Goal: Use online tool/utility: Utilize a website feature to perform a specific function

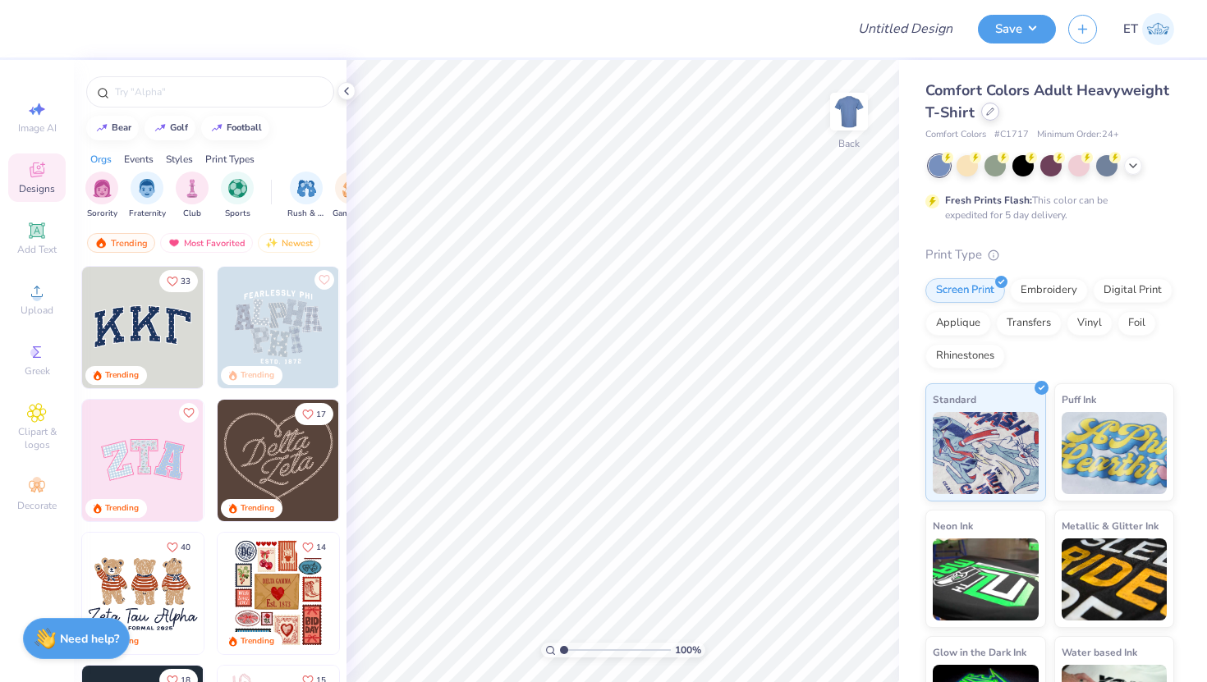
click at [992, 112] on div at bounding box center [990, 112] width 18 height 18
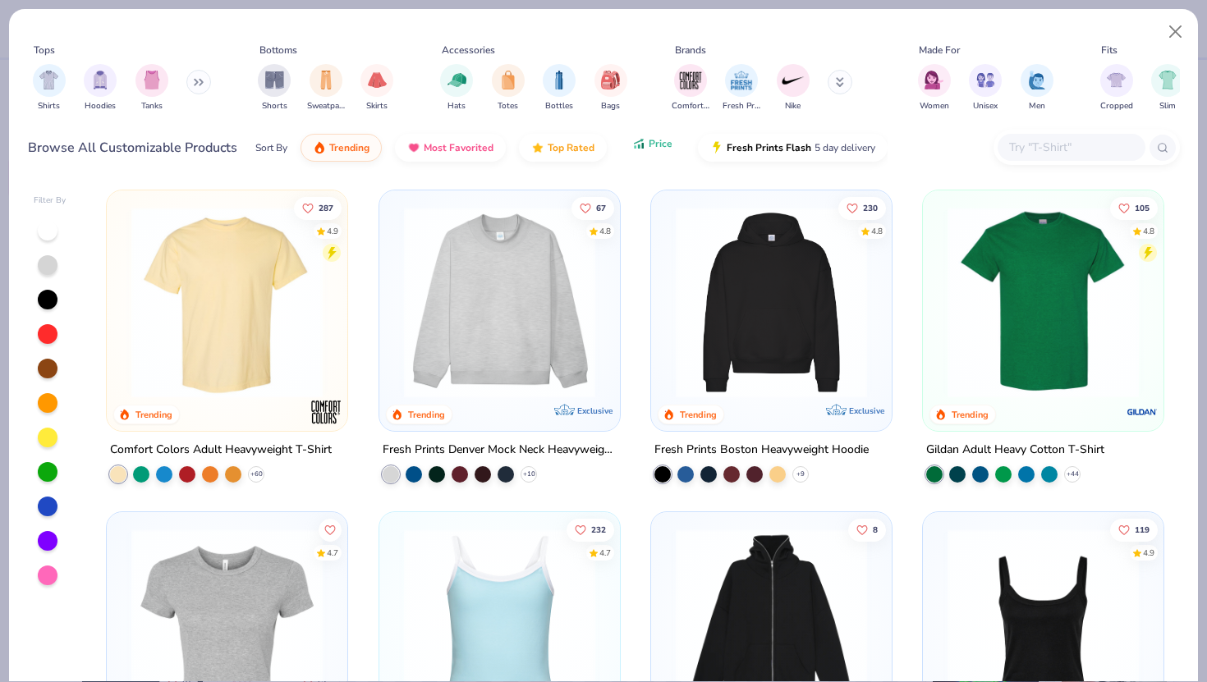
click at [658, 153] on button "Price" at bounding box center [652, 144] width 65 height 28
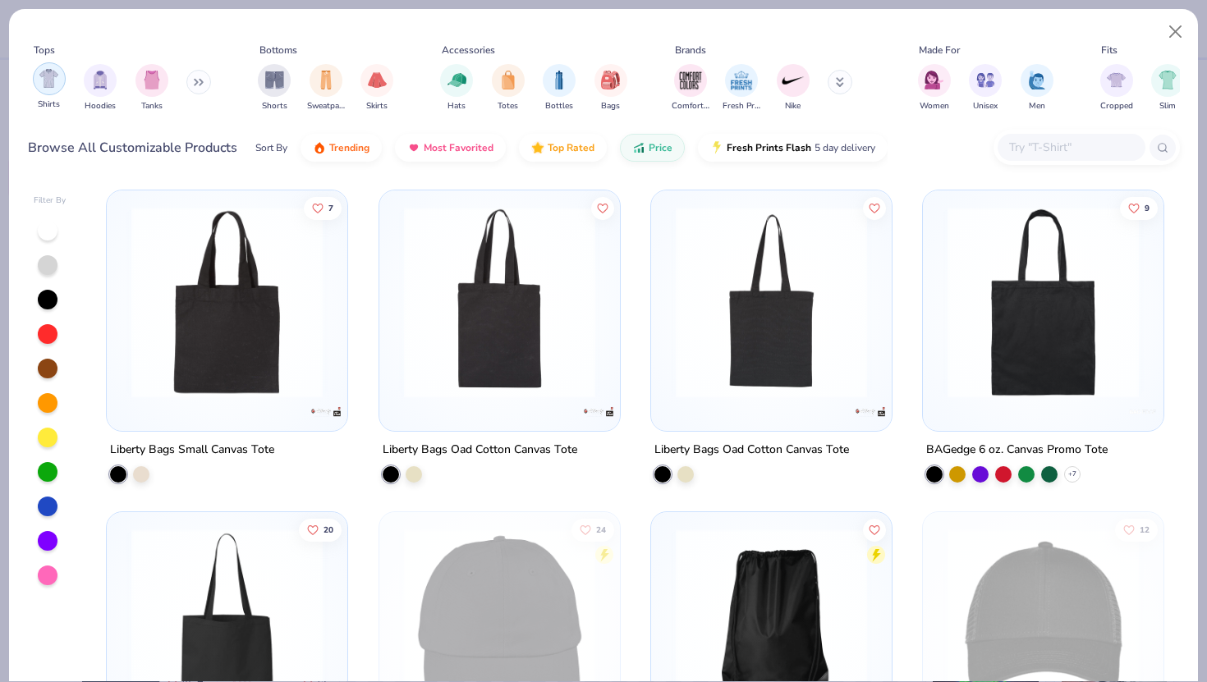
click at [38, 84] on div "filter for Shirts" at bounding box center [49, 78] width 33 height 33
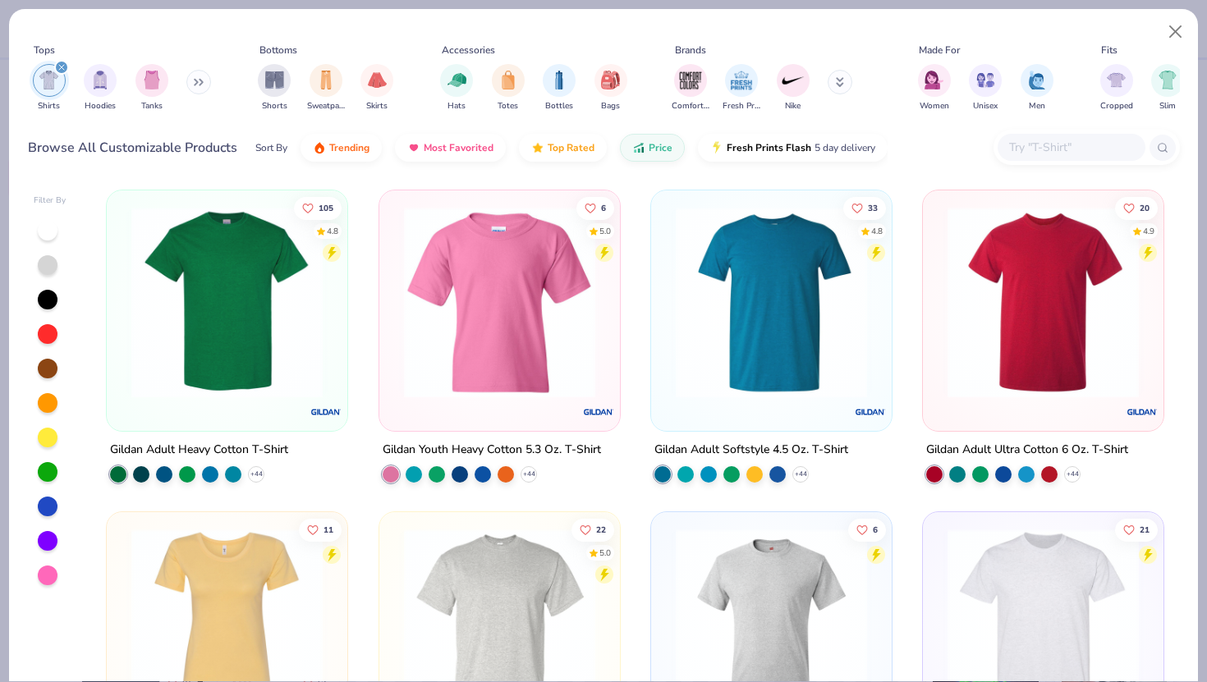
click at [236, 338] on img at bounding box center [227, 302] width 208 height 191
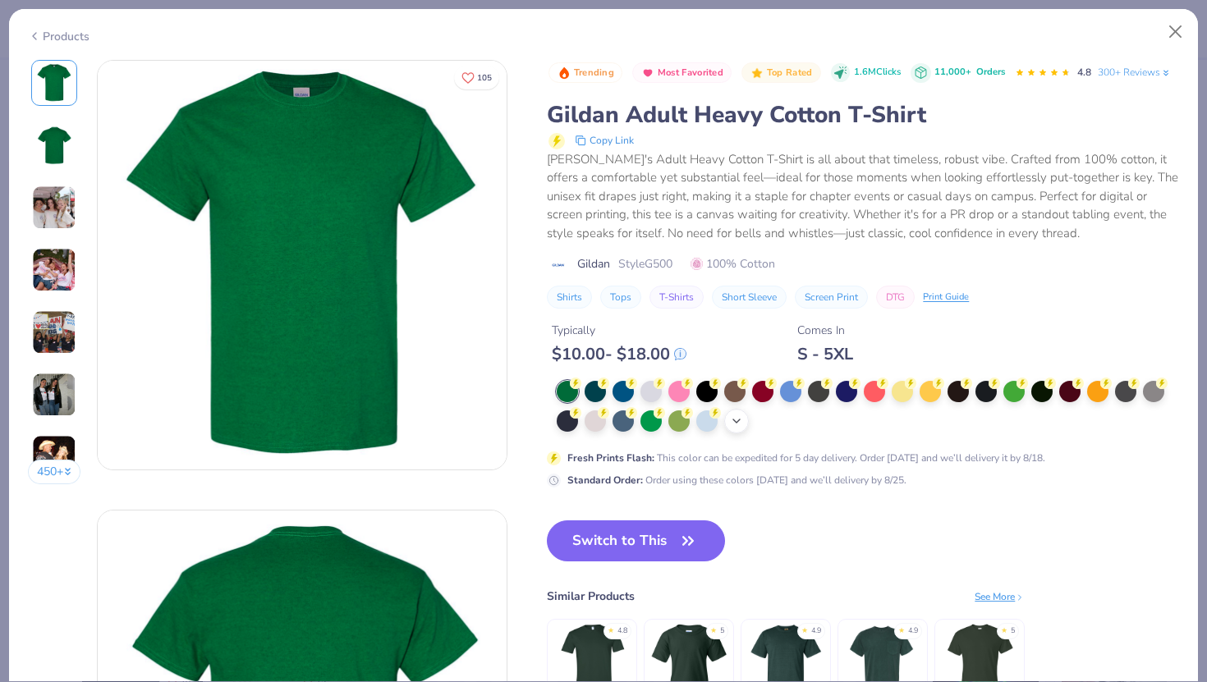
click at [735, 419] on icon at bounding box center [736, 421] width 13 height 13
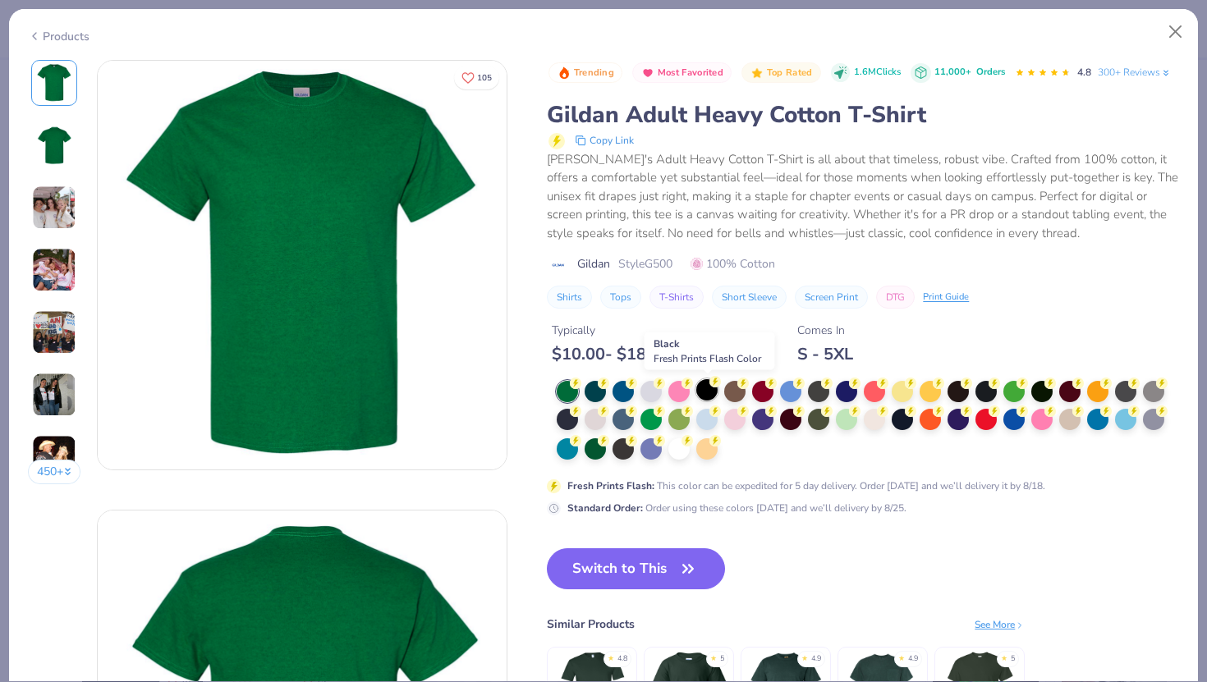
click at [581, 379] on circle at bounding box center [575, 383] width 11 height 11
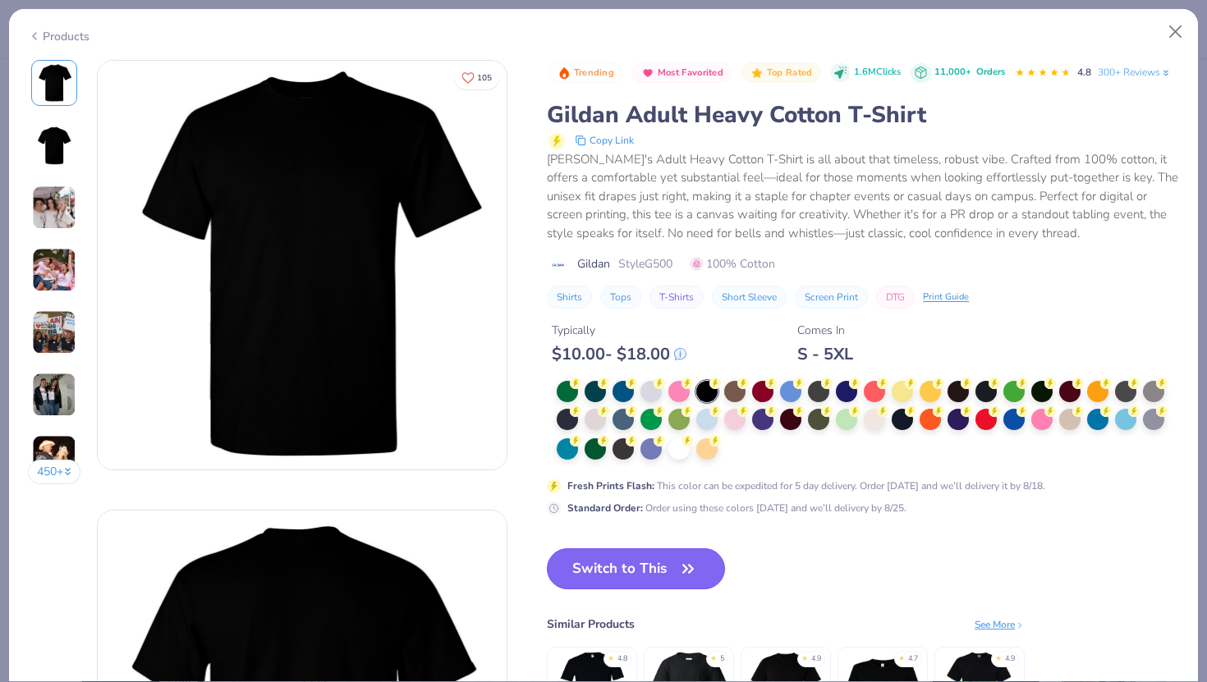
click at [663, 563] on button "Switch to This" at bounding box center [636, 568] width 178 height 41
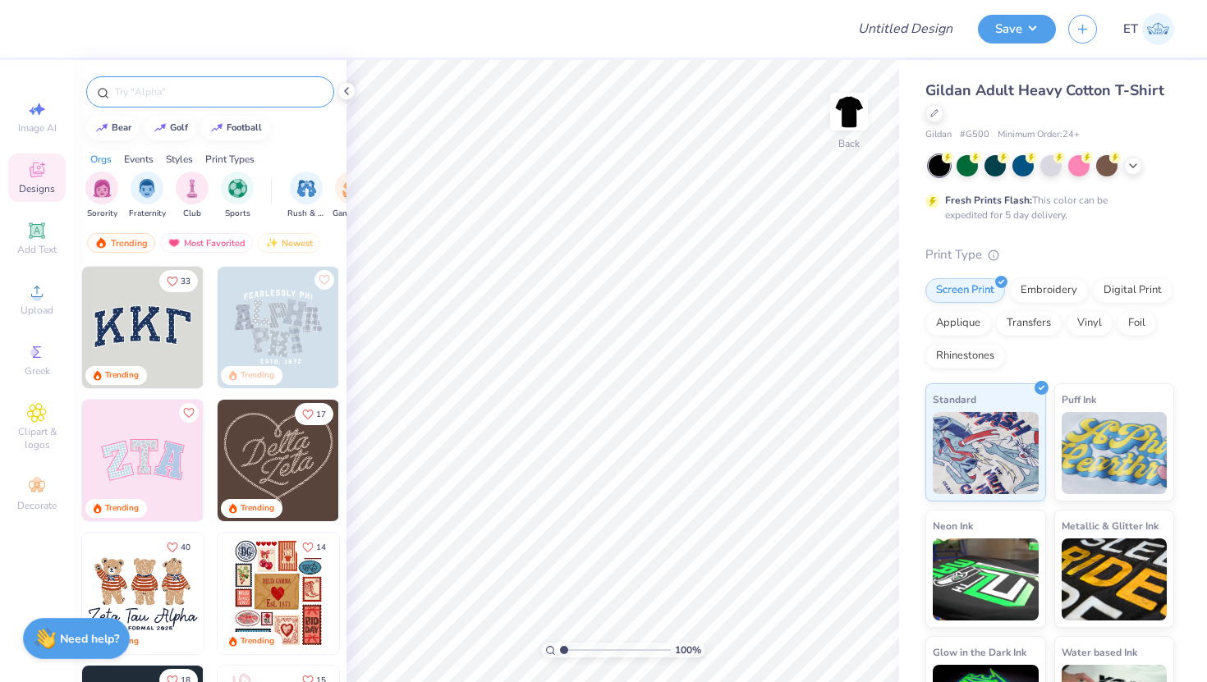
click at [149, 95] on input "text" at bounding box center [218, 92] width 210 height 16
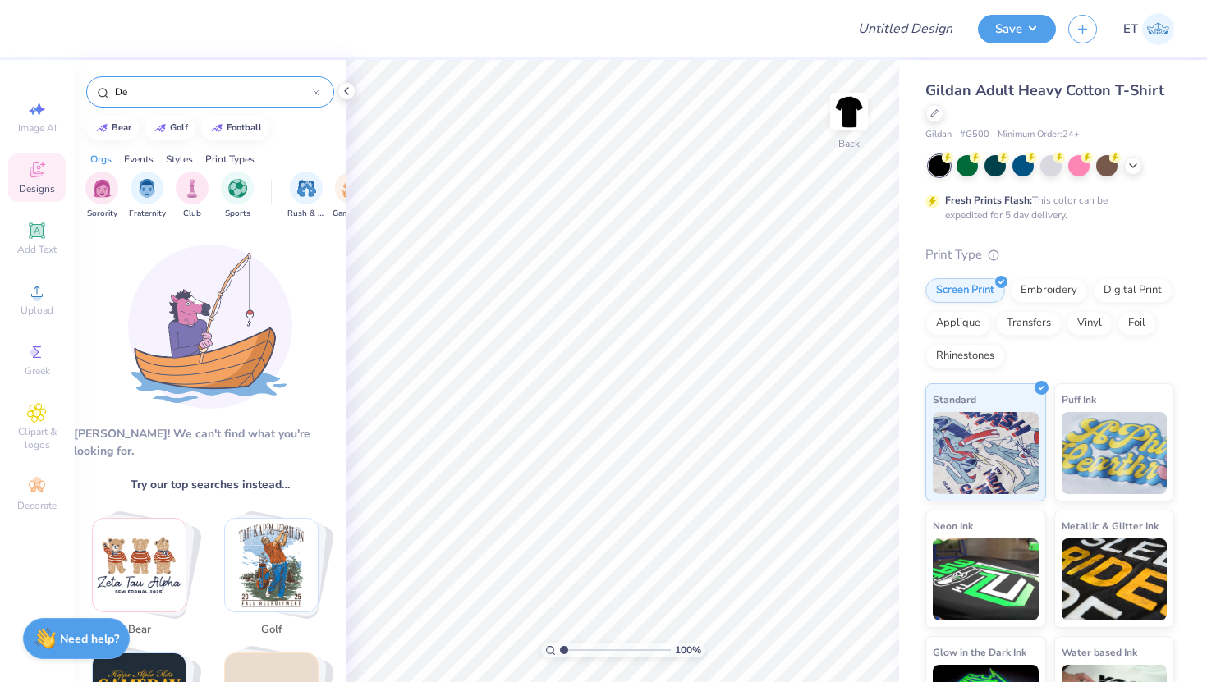
type input "D"
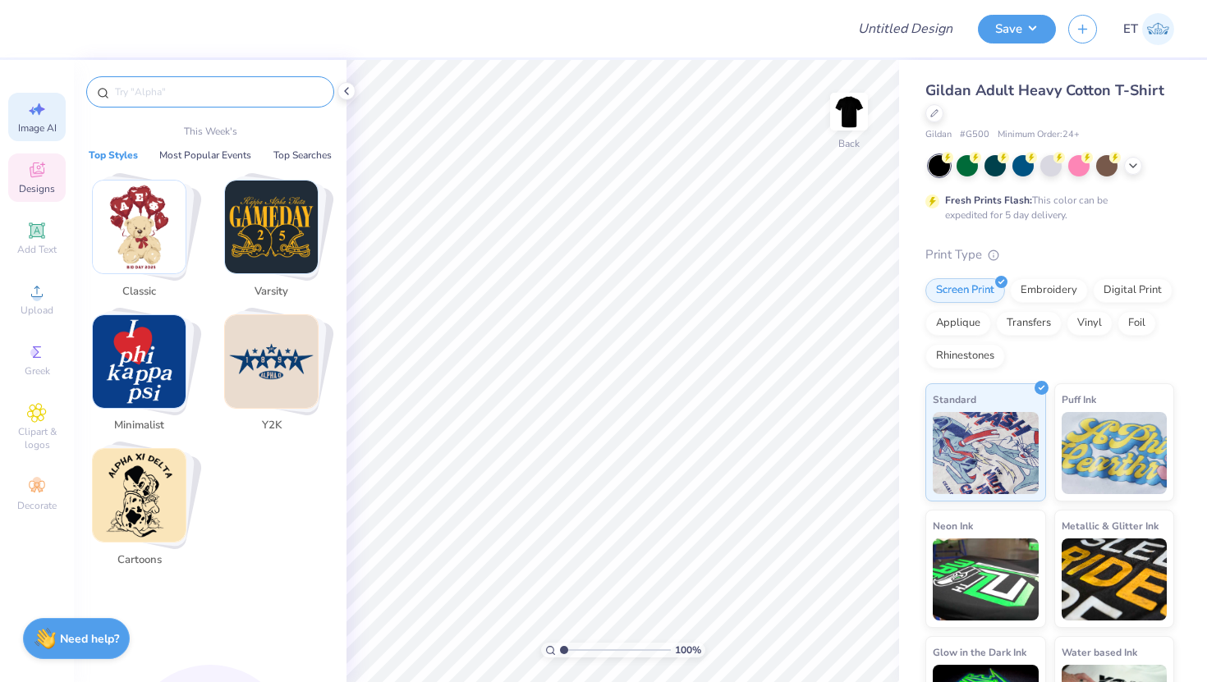
click at [40, 112] on icon at bounding box center [39, 109] width 11 height 12
select select "4"
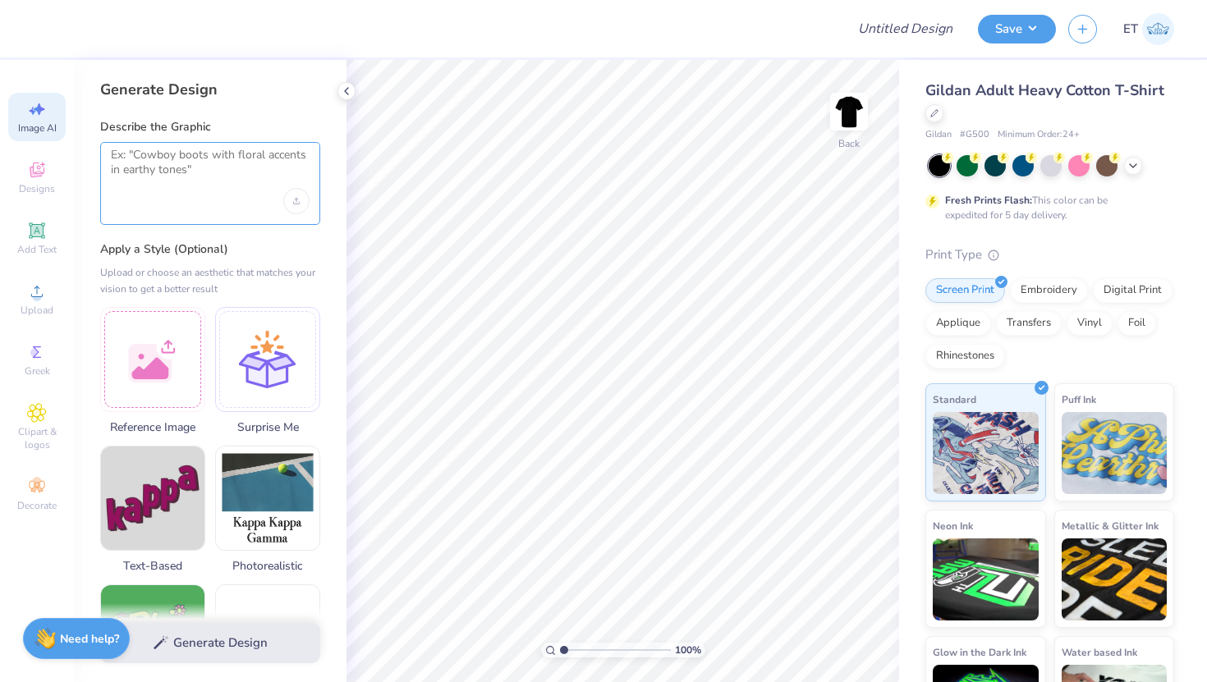
click at [163, 167] on textarea at bounding box center [210, 168] width 199 height 41
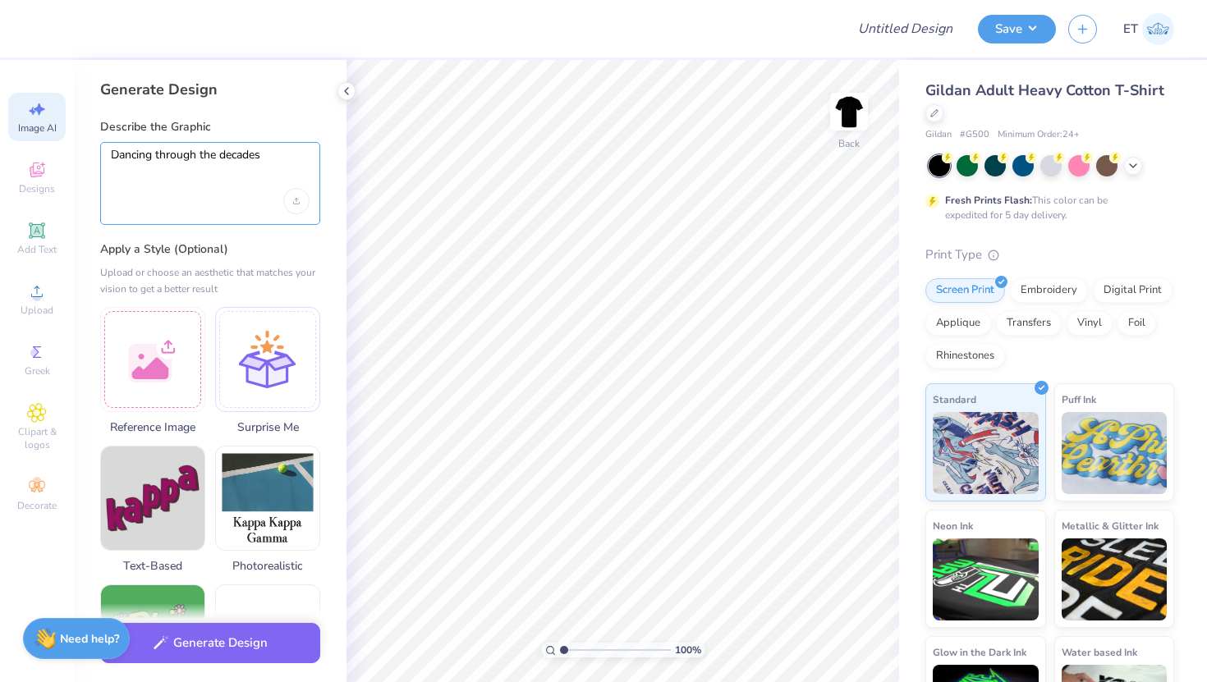
click at [270, 164] on textarea "Dancing through the decades" at bounding box center [210, 168] width 199 height 41
click at [300, 203] on div "Upload image" at bounding box center [296, 201] width 26 height 26
click at [262, 161] on textarea "Dancing through the decades" at bounding box center [210, 168] width 199 height 41
type textarea "Dancing through the decades"
click at [271, 365] on div at bounding box center [267, 357] width 105 height 105
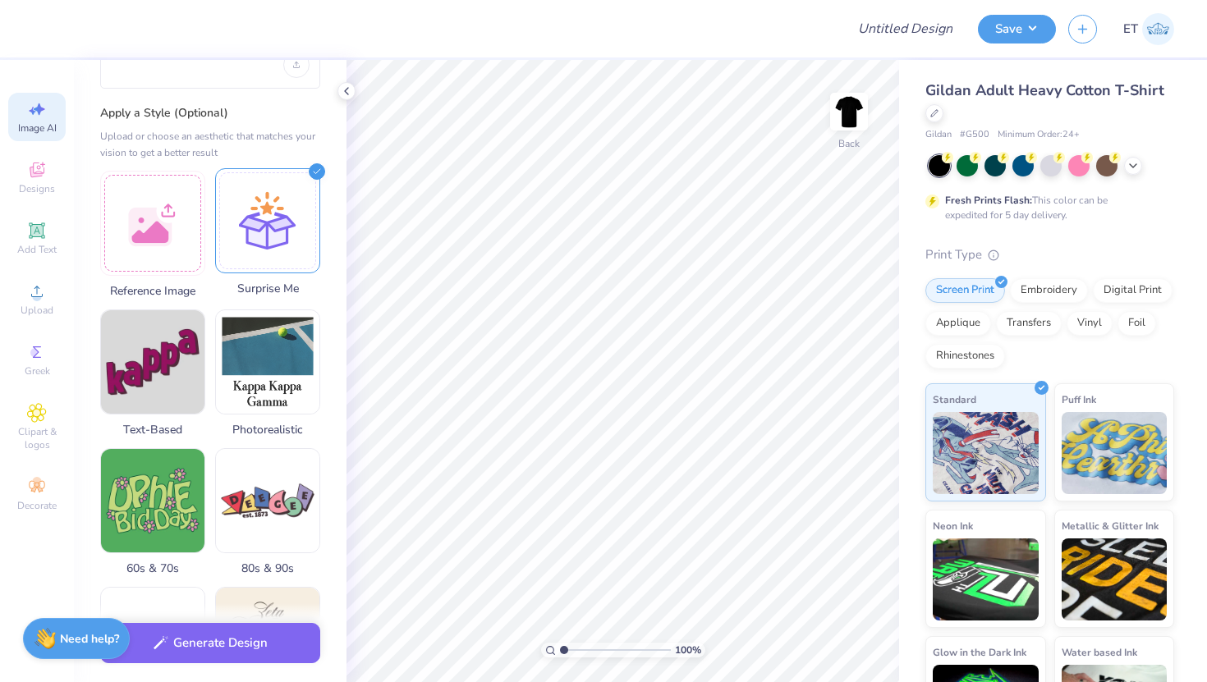
scroll to position [137, 0]
click at [236, 645] on button "Generate Design" at bounding box center [210, 639] width 220 height 40
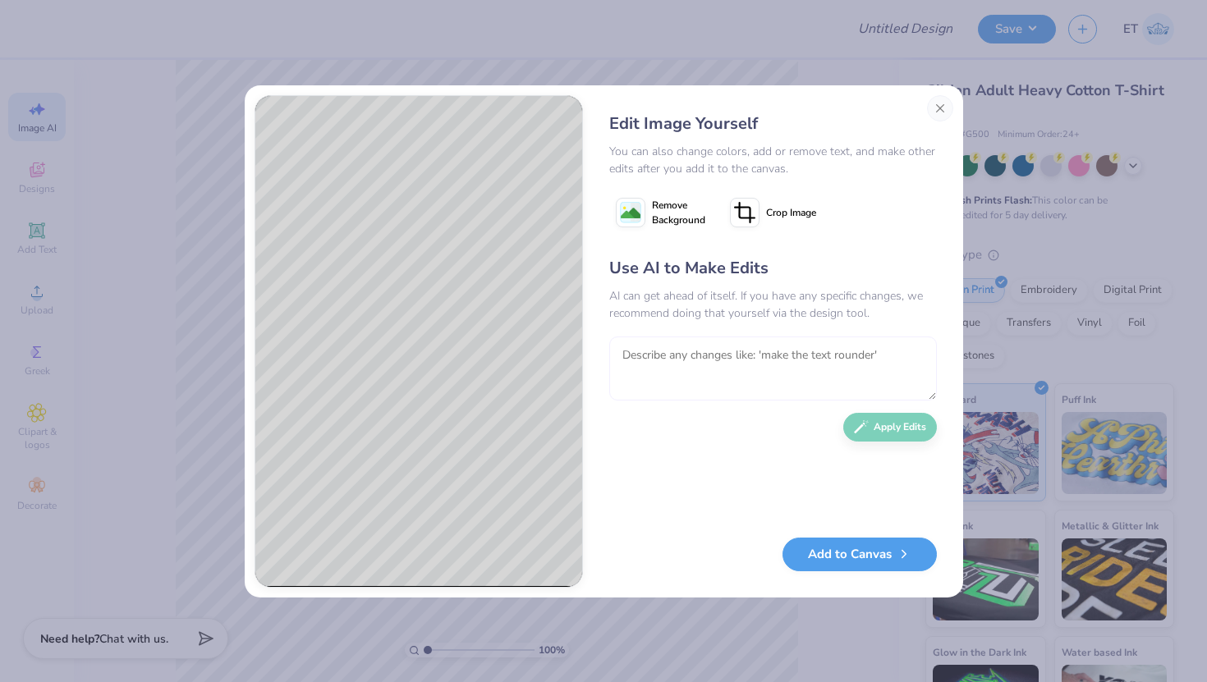
click at [647, 363] on textarea at bounding box center [773, 369] width 328 height 64
click at [937, 109] on button "Close" at bounding box center [940, 108] width 26 height 26
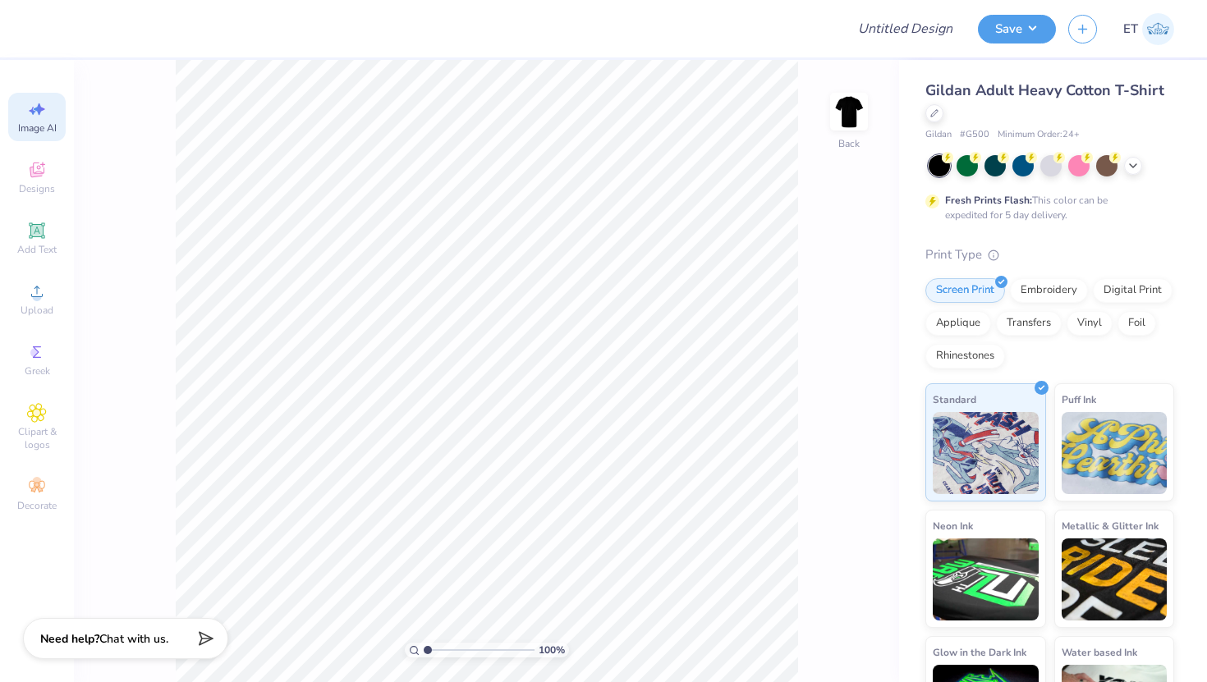
click at [30, 114] on icon at bounding box center [37, 109] width 20 height 20
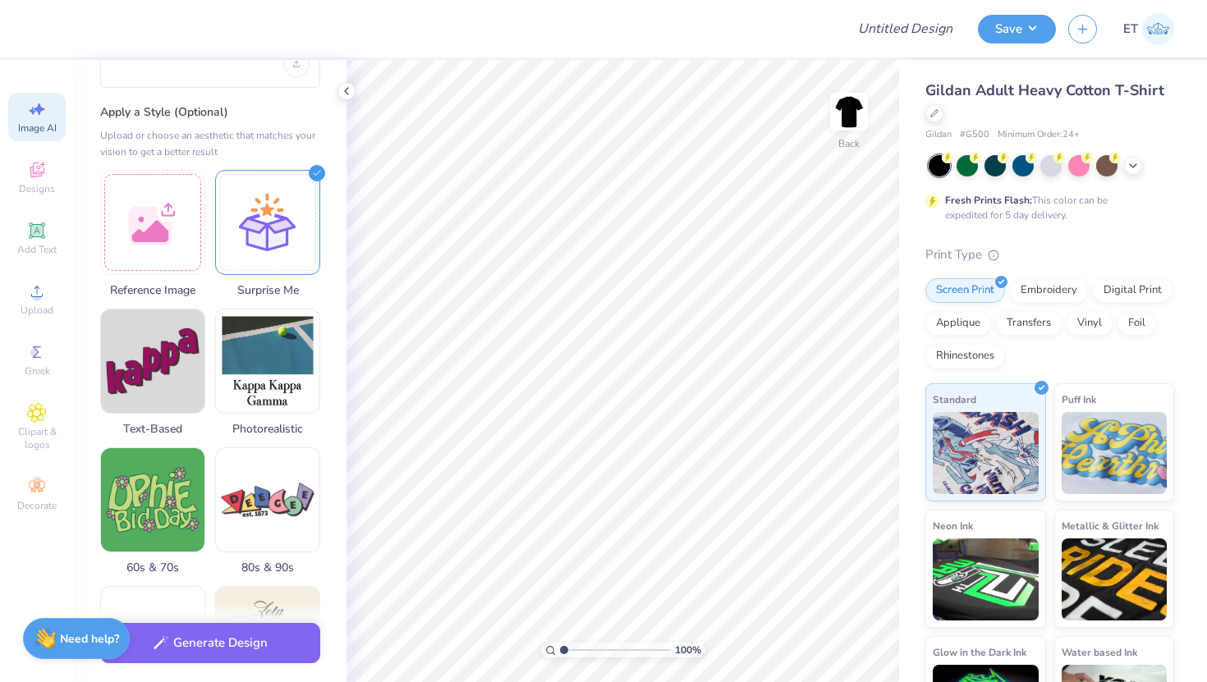
scroll to position [0, 0]
click at [37, 178] on icon at bounding box center [37, 170] width 20 height 20
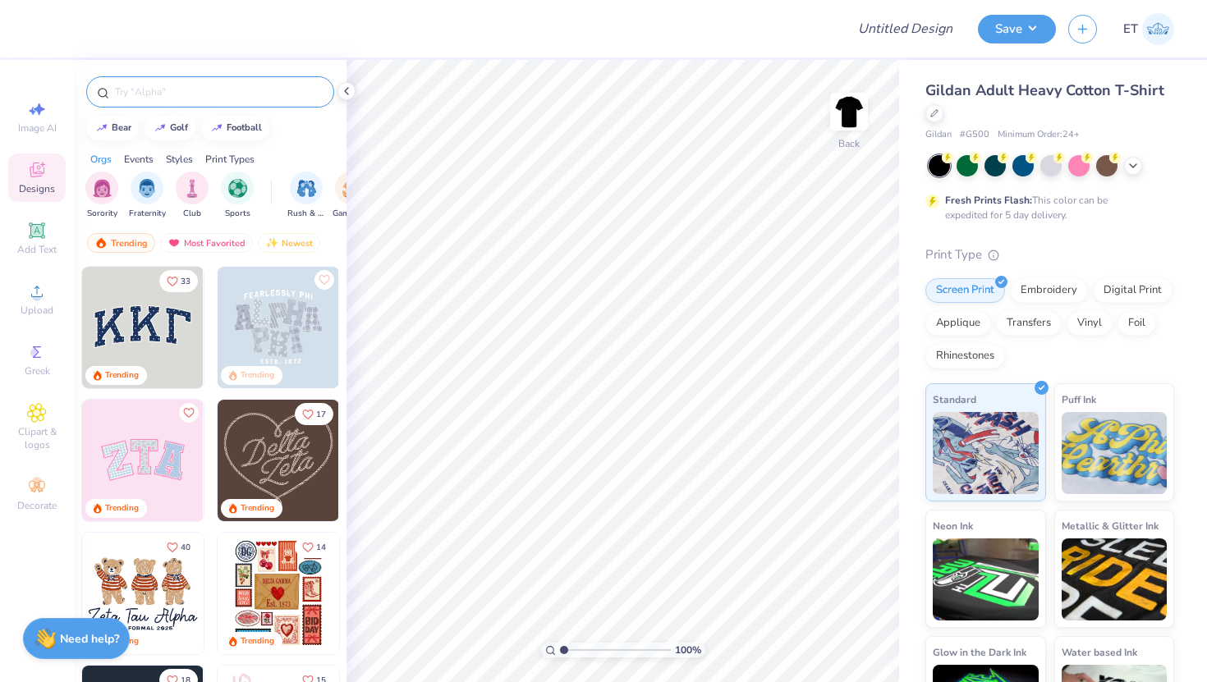
click at [152, 99] on div at bounding box center [210, 91] width 248 height 31
click at [148, 97] on input "text" at bounding box center [218, 92] width 210 height 16
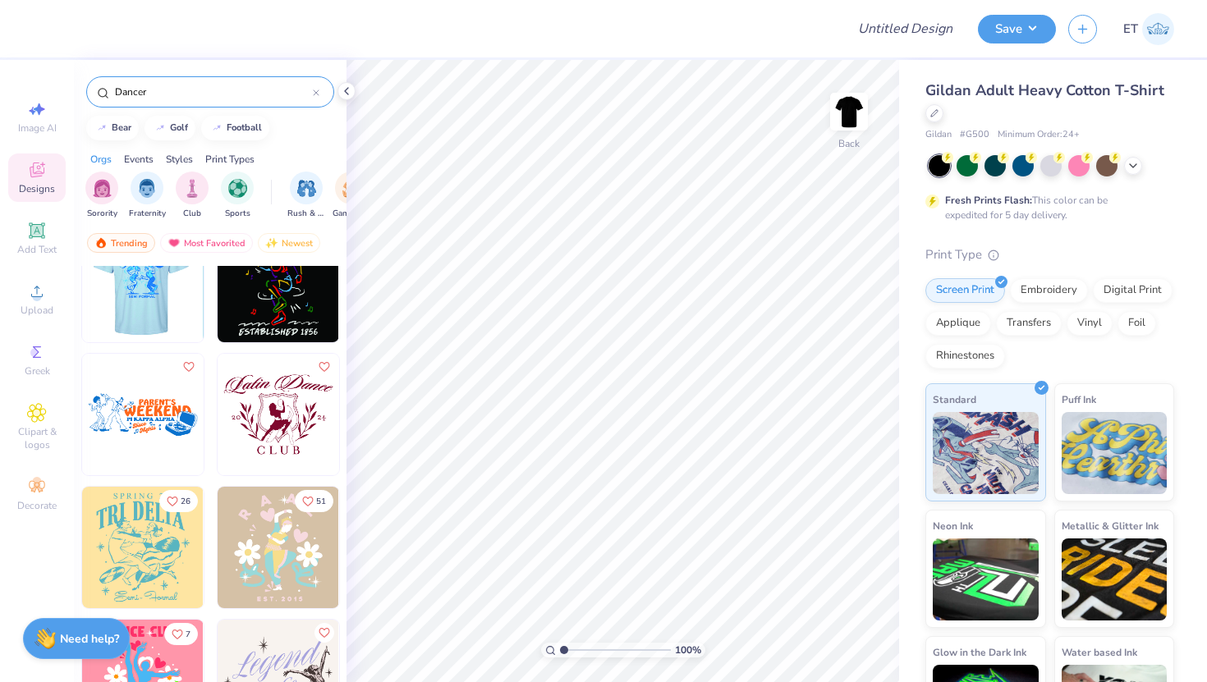
scroll to position [48, 0]
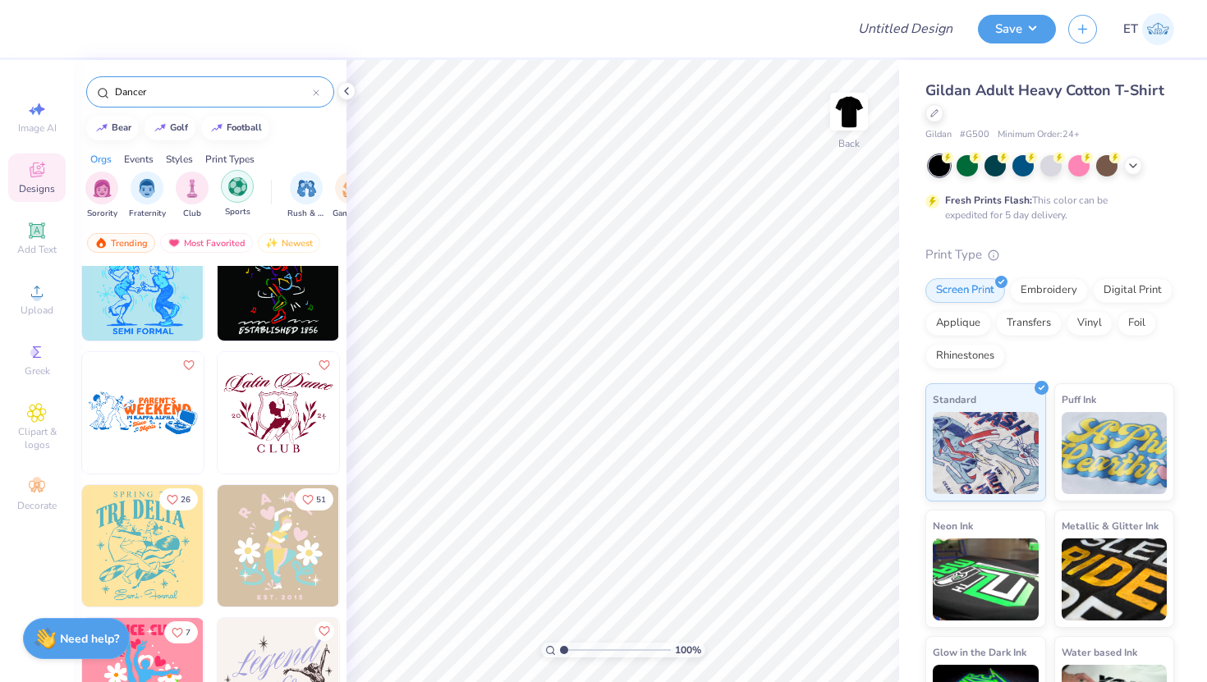
type input "Dancer"
click at [241, 188] on img "filter for Sports" at bounding box center [237, 186] width 19 height 19
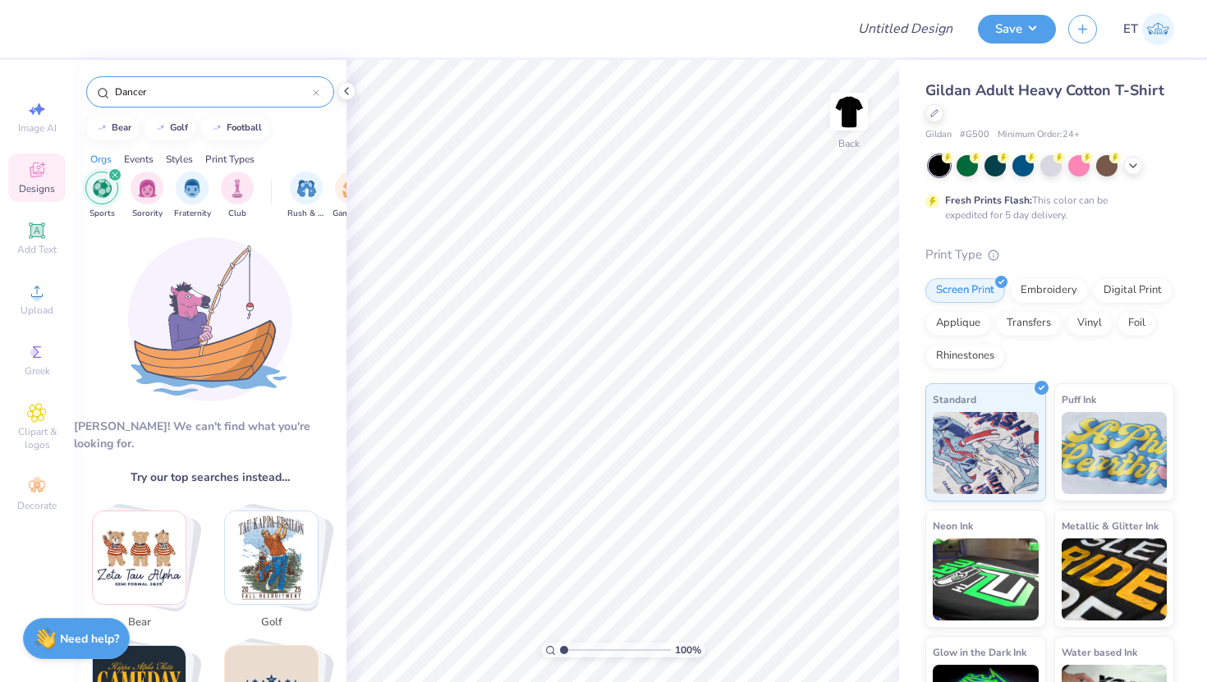
scroll to position [0, 0]
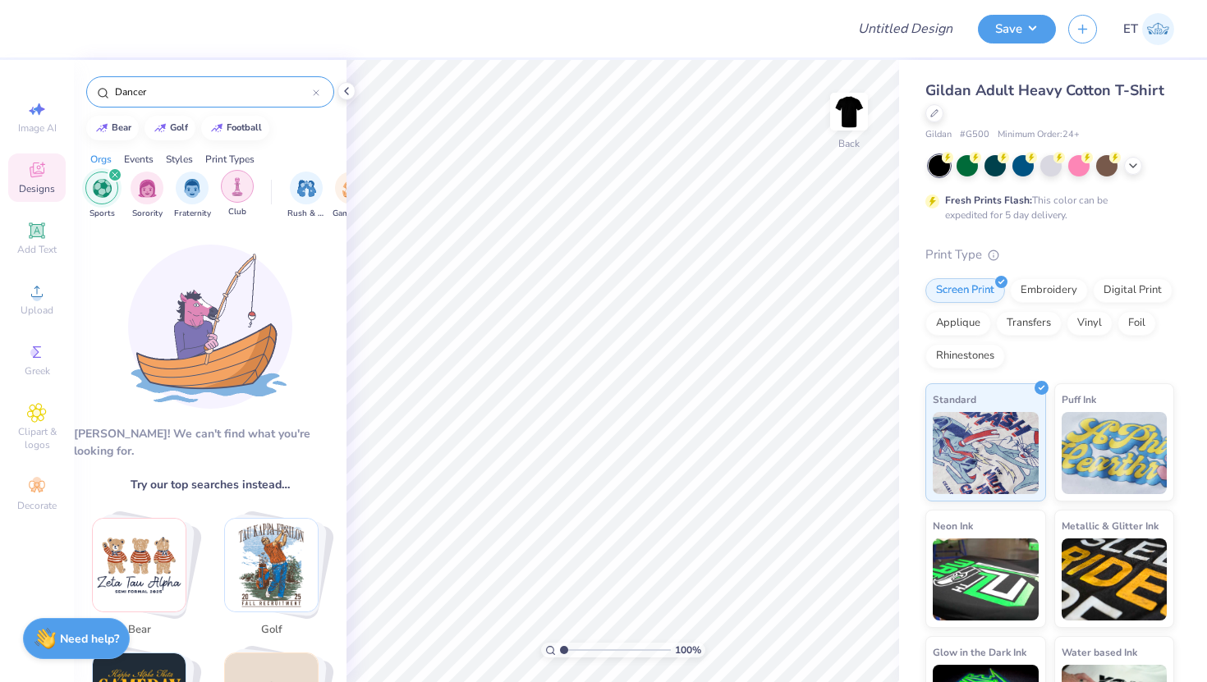
click at [237, 191] on img "filter for Club" at bounding box center [237, 186] width 18 height 19
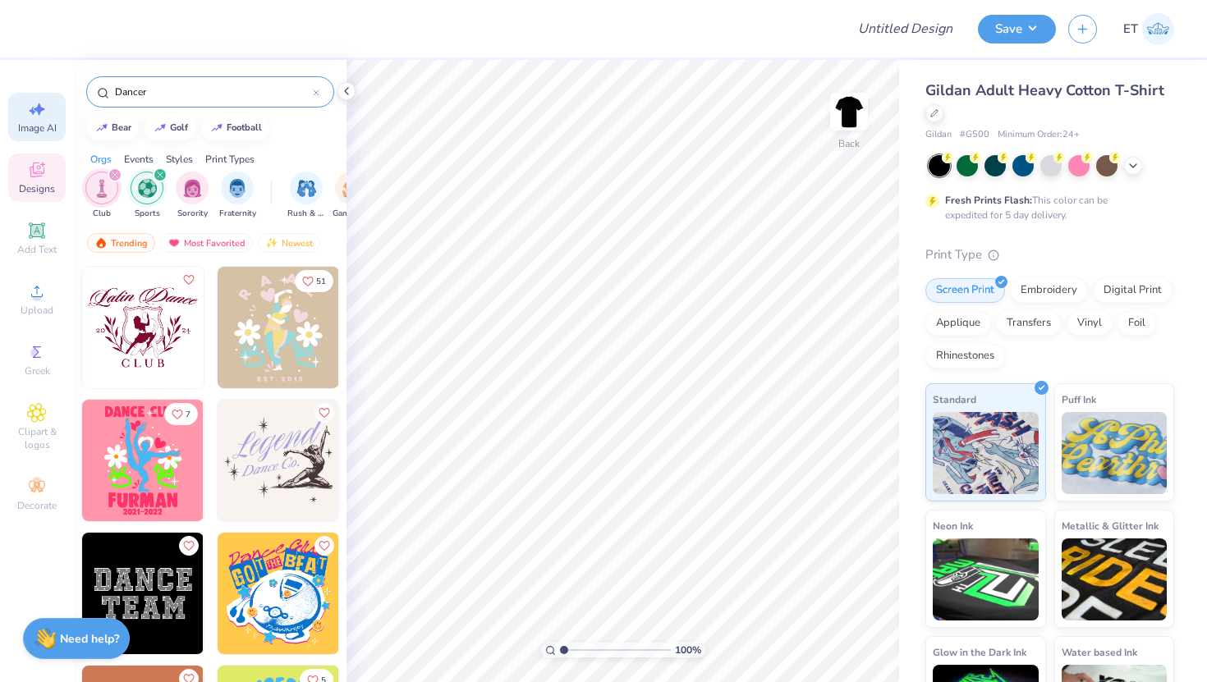
click at [38, 122] on span "Image AI" at bounding box center [37, 127] width 39 height 13
select select "4"
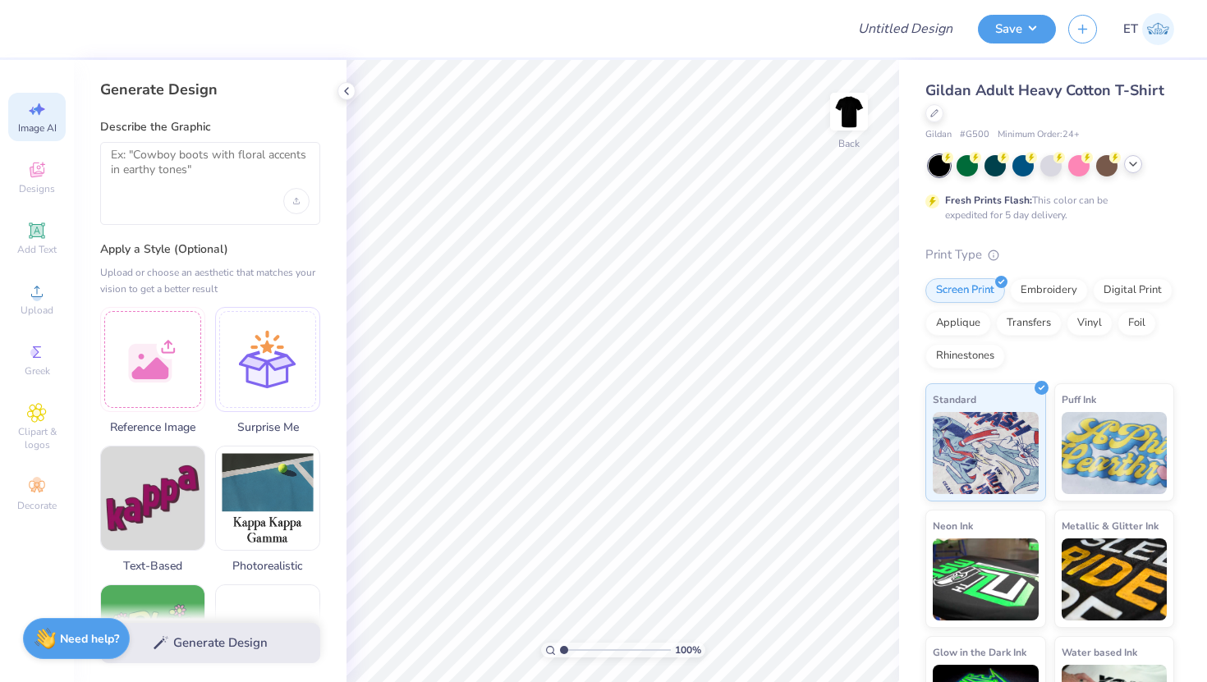
click at [1137, 163] on icon at bounding box center [1132, 164] width 13 height 13
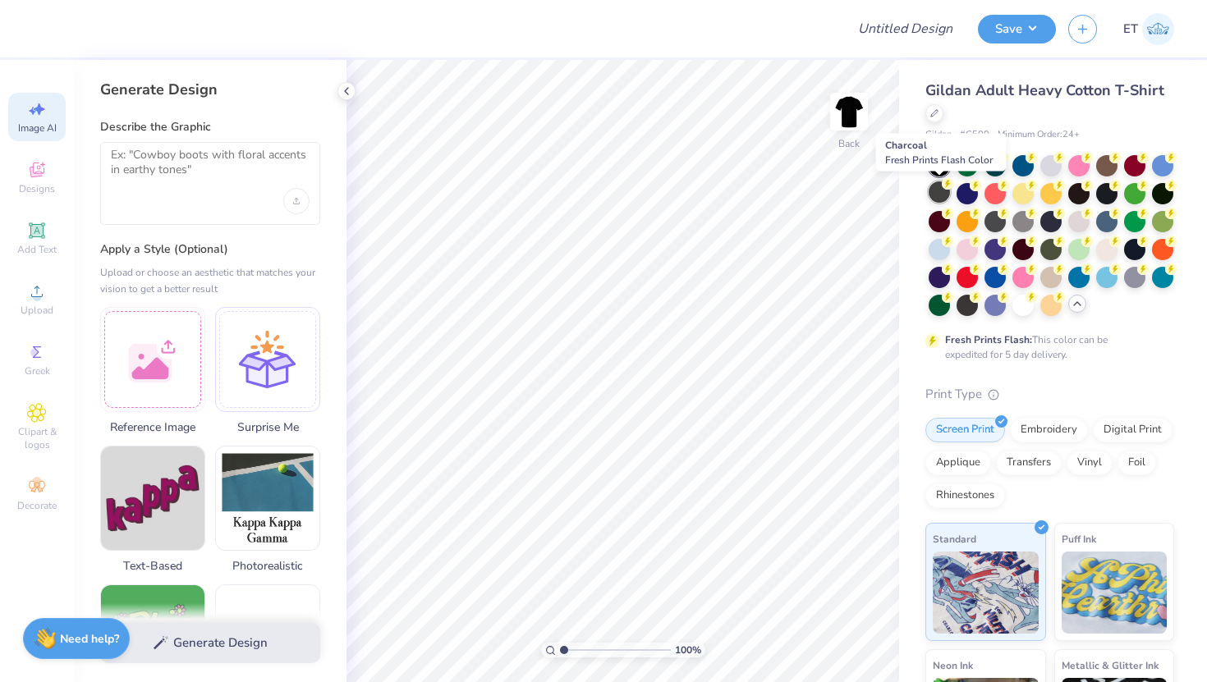
click at [937, 195] on div at bounding box center [938, 191] width 21 height 21
click at [1103, 195] on div at bounding box center [1106, 191] width 21 height 21
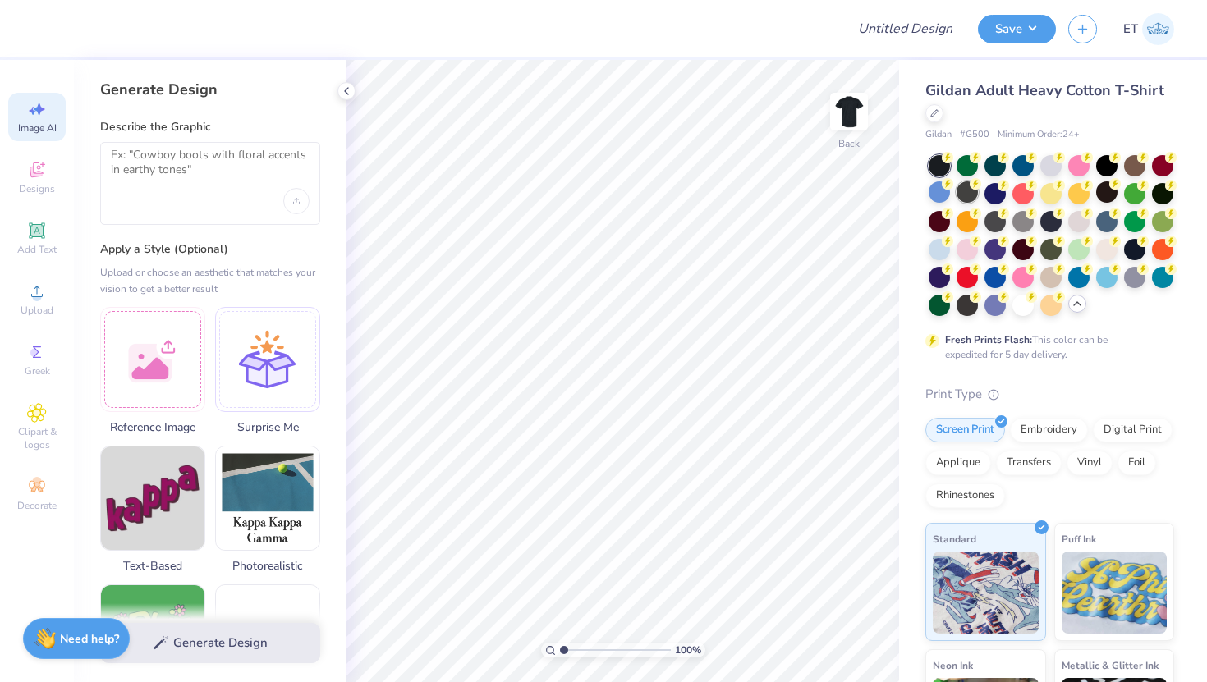
click at [968, 199] on div at bounding box center [966, 191] width 21 height 21
select select "4"
click at [299, 219] on div at bounding box center [210, 183] width 220 height 83
click at [299, 204] on div "Upload image" at bounding box center [296, 201] width 26 height 26
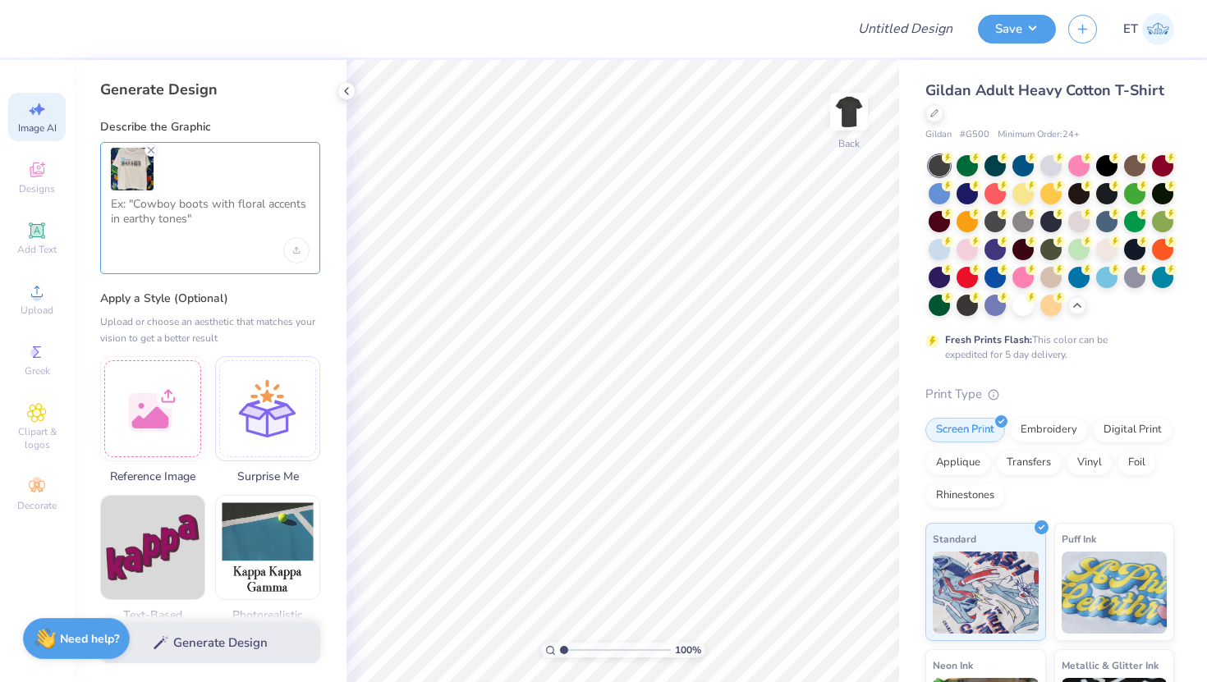
click at [171, 204] on textarea at bounding box center [210, 217] width 199 height 41
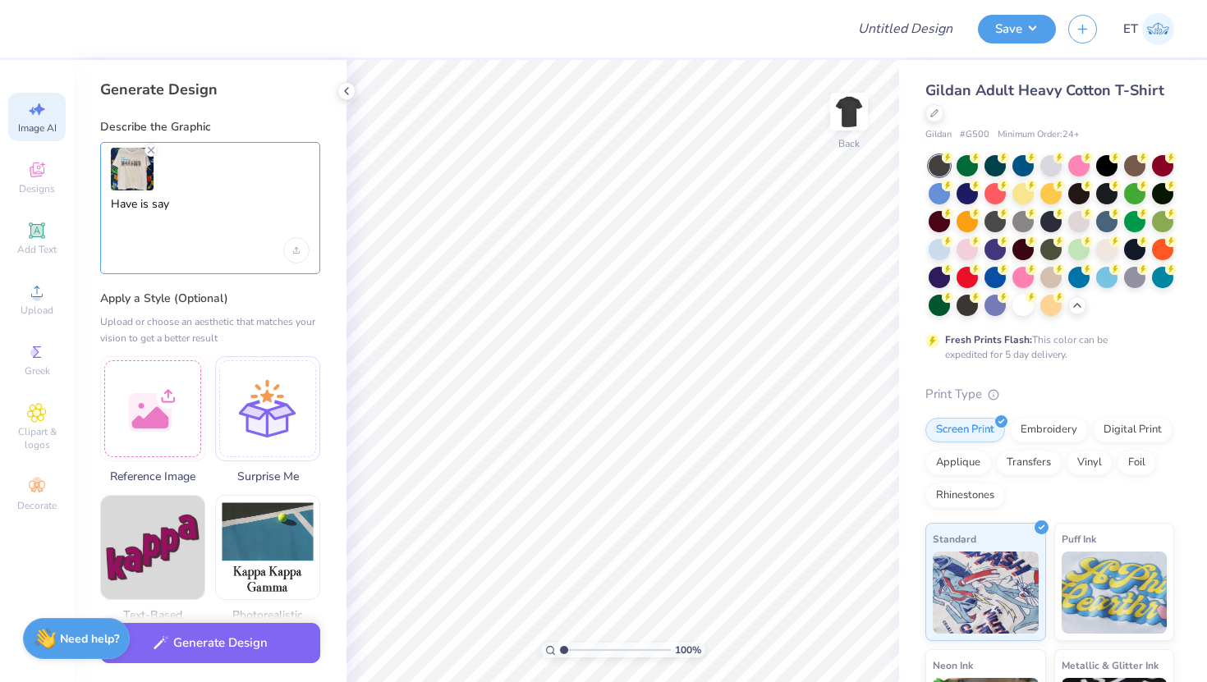
type textarea "Have is say"
select select "4"
type textarea "H"
click at [190, 204] on textarea "Change text to Dancing throught the decades" at bounding box center [210, 217] width 199 height 41
click at [158, 217] on textarea "Change text to "Dancing throught the decades" at bounding box center [210, 217] width 199 height 41
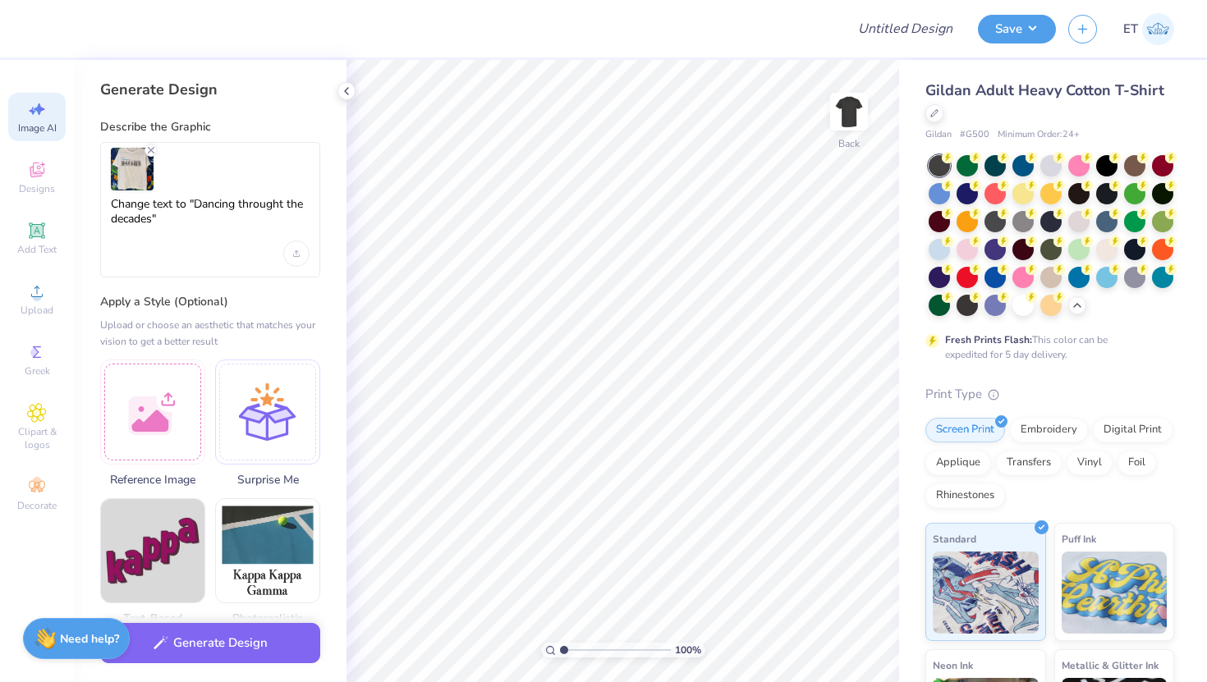
click at [262, 204] on textarea "Change text to "Dancing throught the decades"" at bounding box center [210, 219] width 199 height 44
click at [285, 205] on textarea "Change text to "Dancing throught the decades"" at bounding box center [210, 219] width 199 height 44
click at [121, 239] on textarea "Change text to "Dancing through the decades"" at bounding box center [210, 219] width 199 height 44
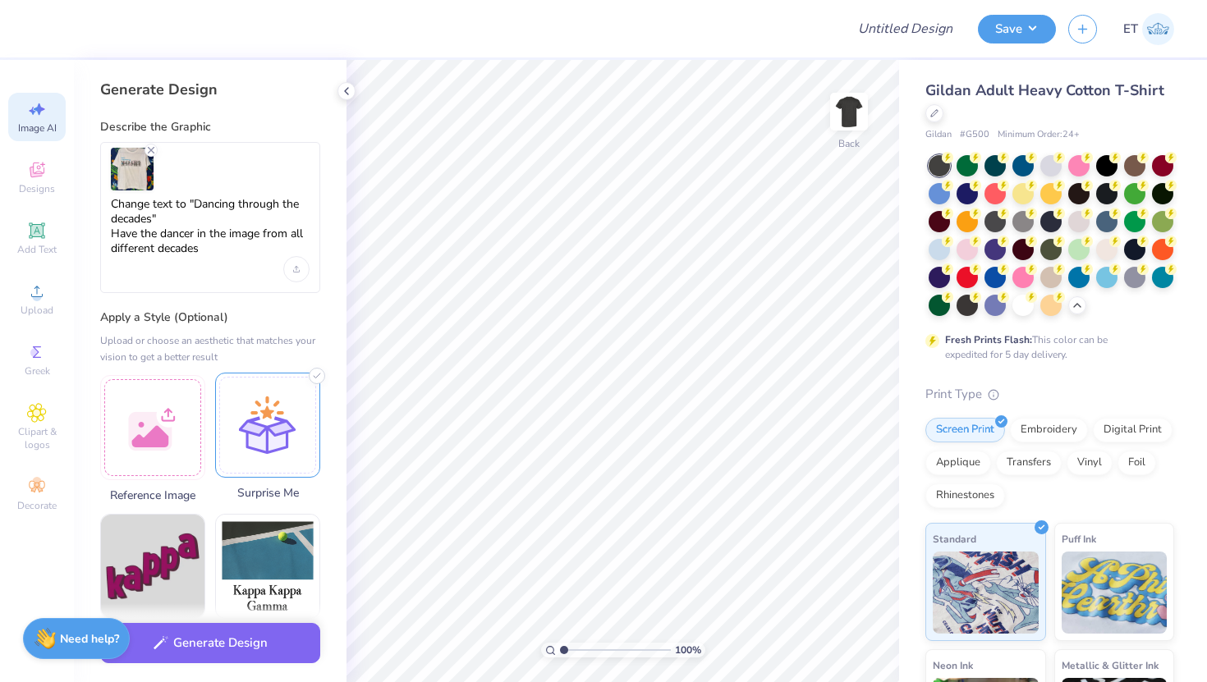
type textarea "Change text to "Dancing through the decades" Have the dancer in the image from …"
click at [264, 433] on div at bounding box center [267, 425] width 105 height 105
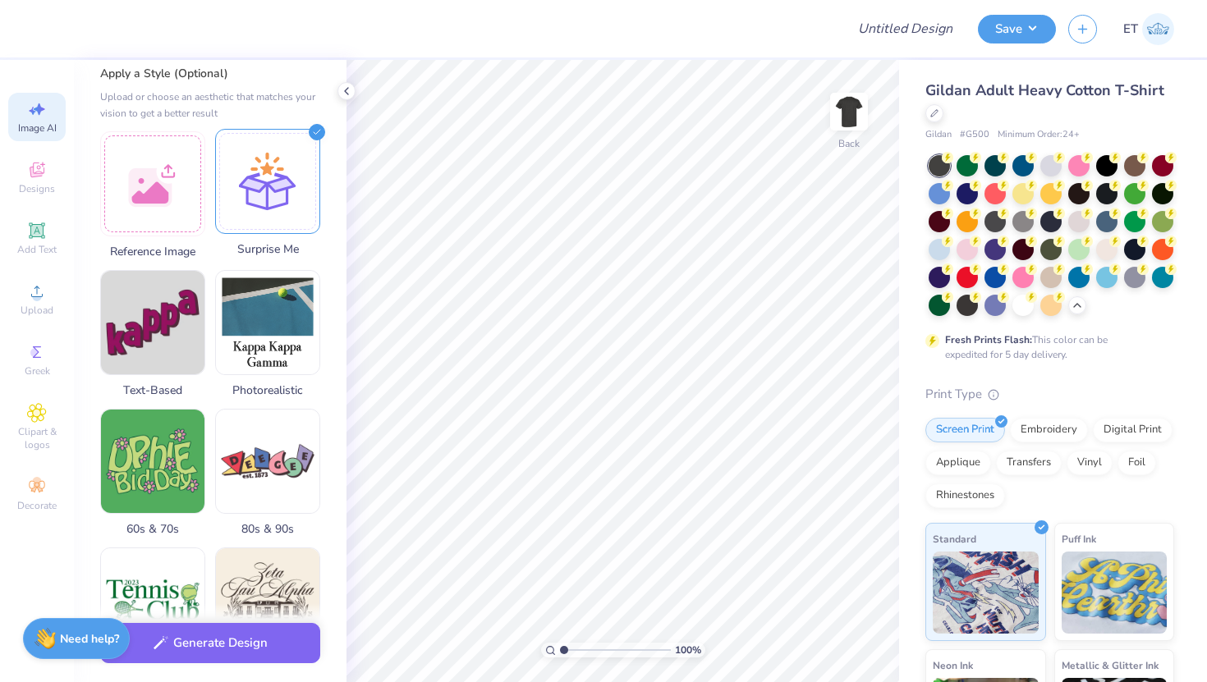
scroll to position [247, 0]
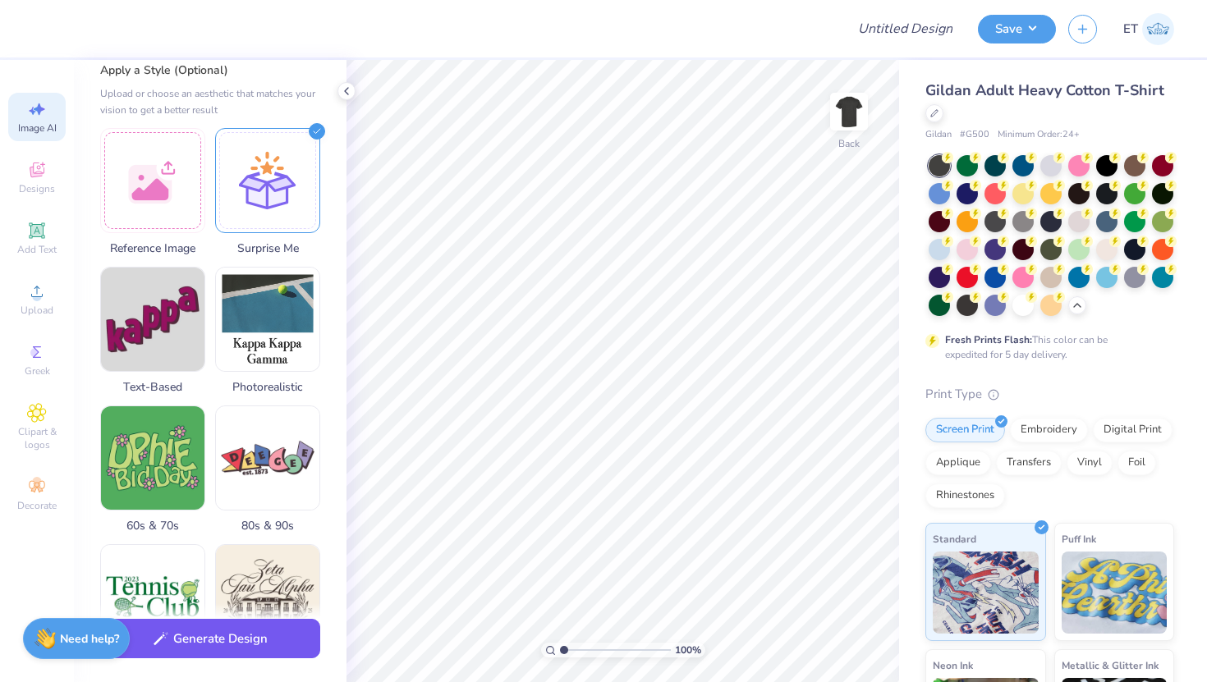
click at [247, 634] on button "Generate Design" at bounding box center [210, 639] width 220 height 40
